Goal: Information Seeking & Learning: Learn about a topic

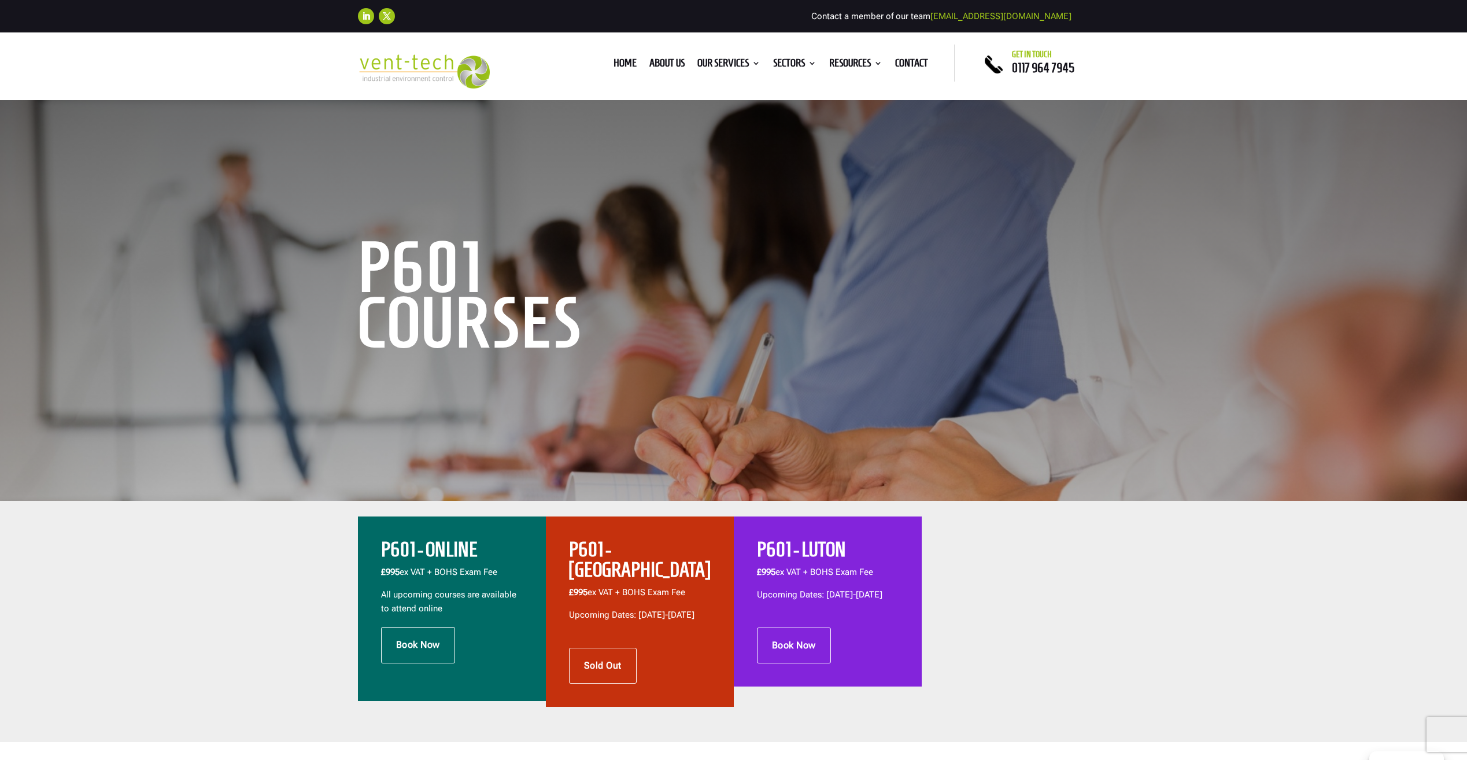
click at [439, 551] on h2 "P601 - ONLINE" at bounding box center [452, 553] width 142 height 26
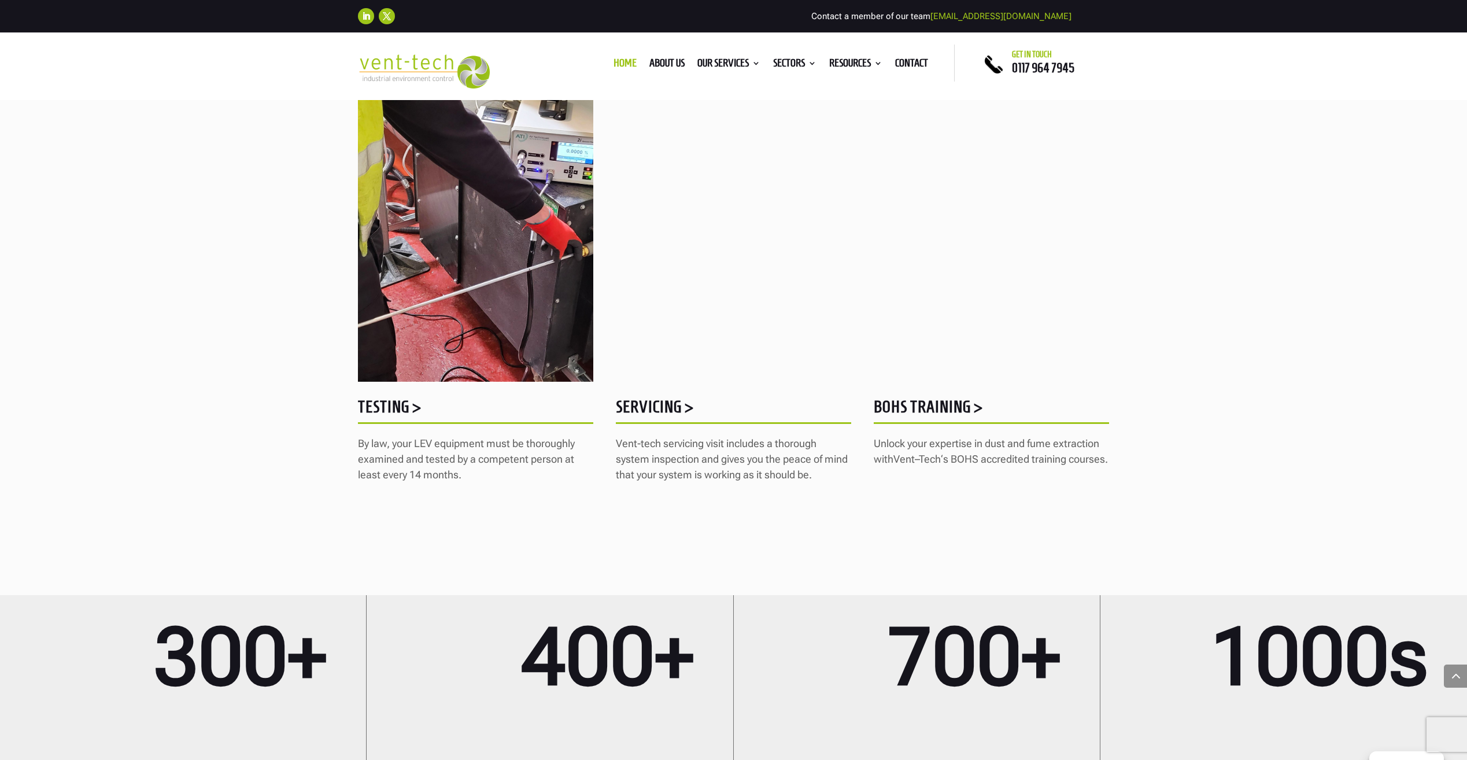
scroll to position [1099, 0]
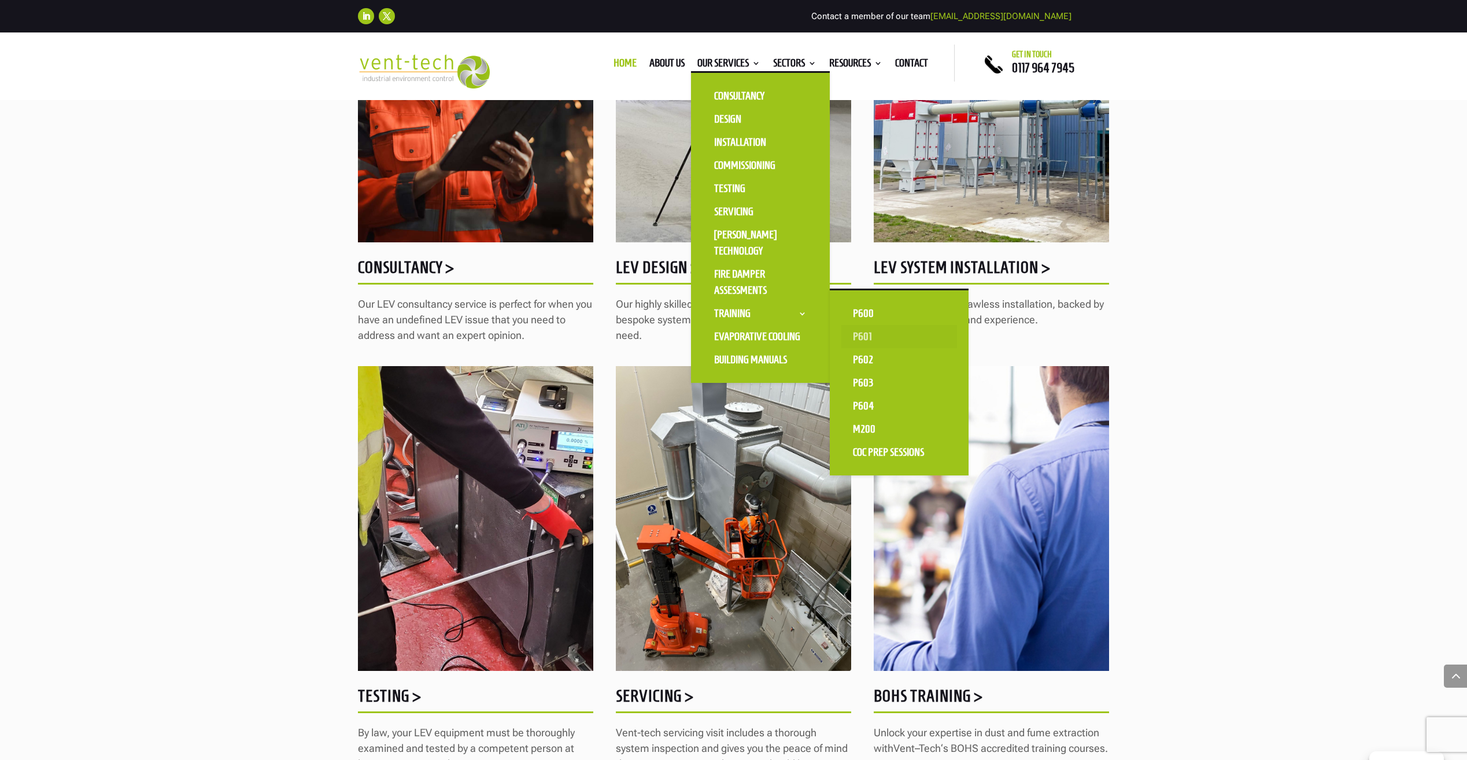
click at [865, 335] on link "P601" at bounding box center [900, 336] width 116 height 23
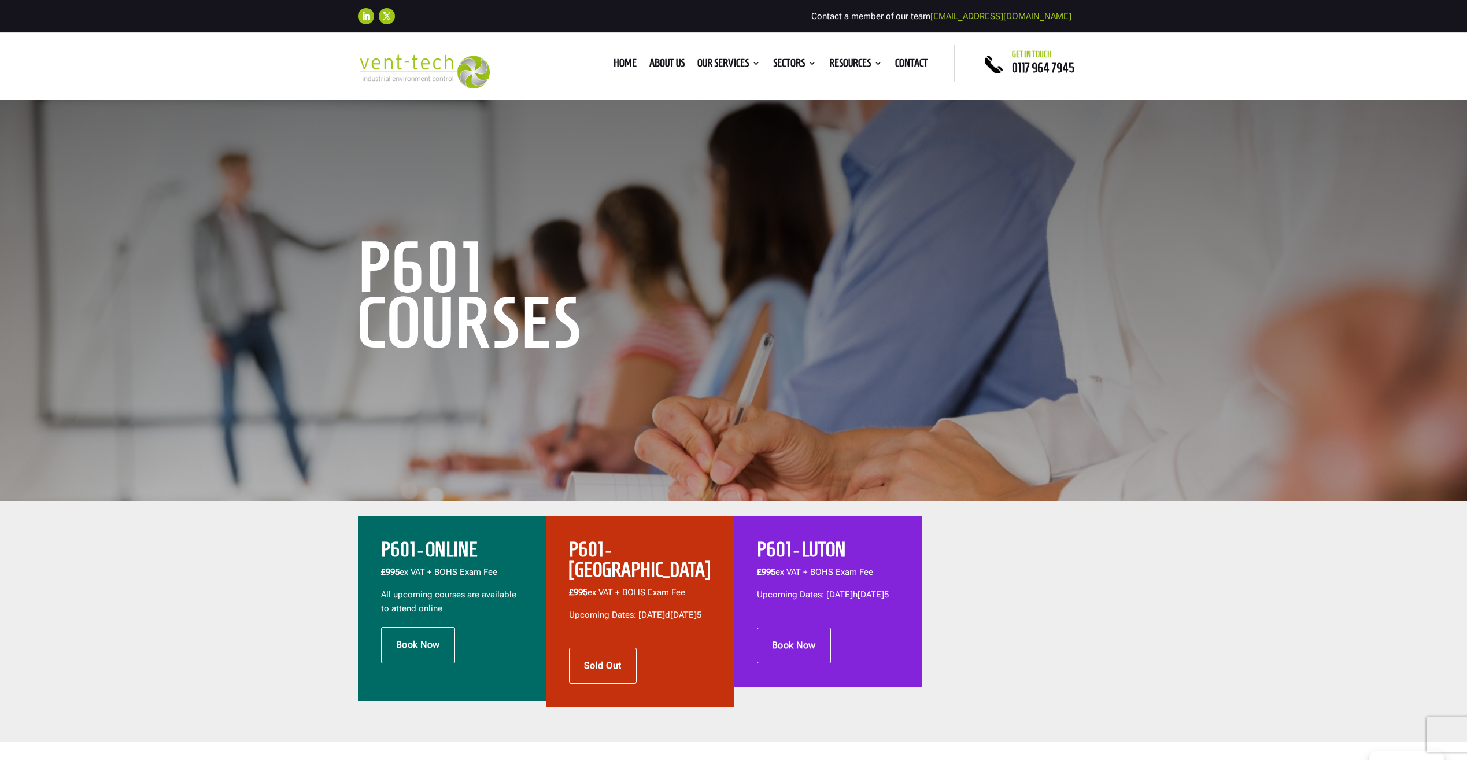
click at [455, 548] on h2 "P601 - ONLINE" at bounding box center [452, 553] width 142 height 26
